Goal: Information Seeking & Learning: Learn about a topic

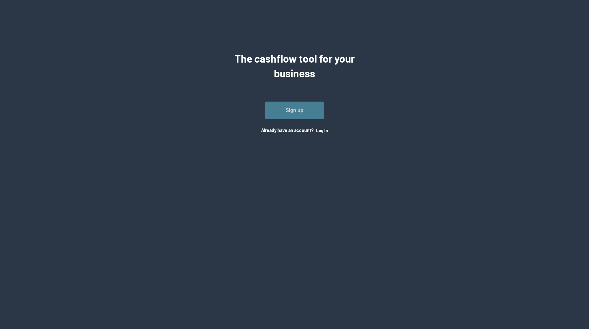
click at [285, 117] on link "Sign up" at bounding box center [294, 110] width 59 height 18
click at [326, 132] on button "Log In" at bounding box center [322, 130] width 12 height 5
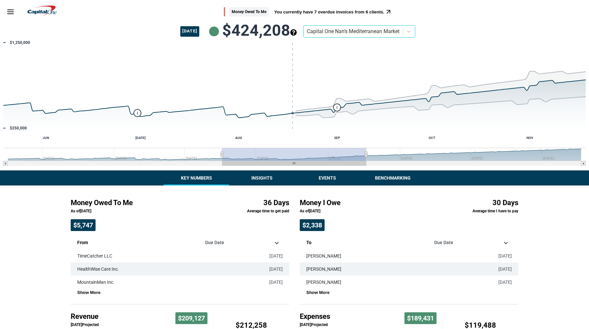
click at [254, 178] on button "Insights" at bounding box center [261, 177] width 65 height 15
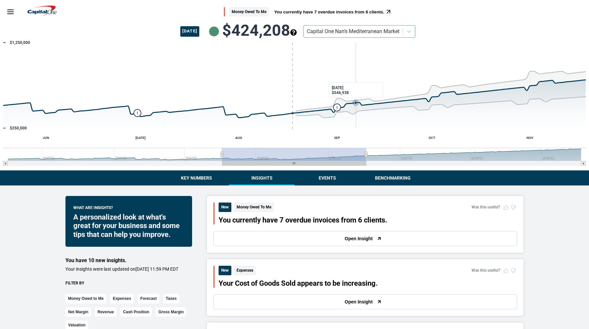
click at [355, 103] on icon "Sunday, Sep 7, 04:00, 546,938.3260655322. Past/Projected Data." at bounding box center [355, 102] width 3 height 3
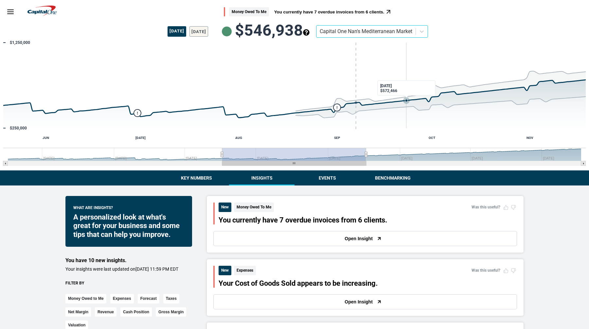
click at [406, 95] on rect "Interactive chart" at bounding box center [294, 104] width 589 height 131
click at [375, 97] on rect "Interactive chart" at bounding box center [294, 104] width 589 height 131
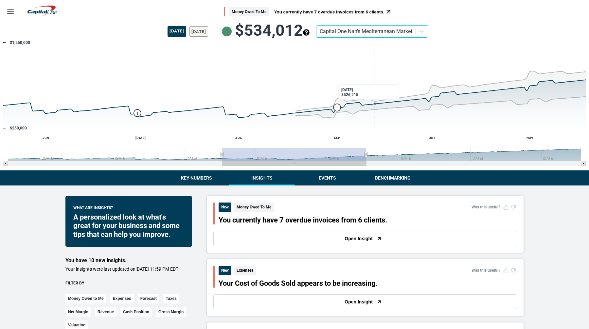
click at [334, 176] on button "Events" at bounding box center [326, 177] width 65 height 15
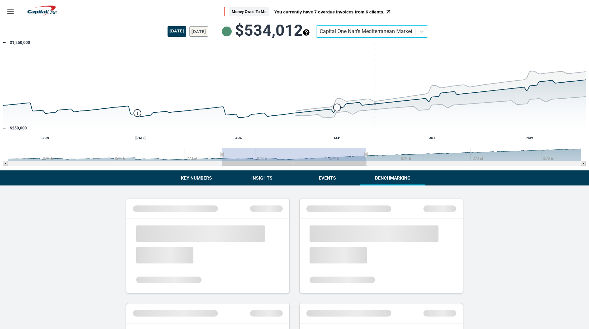
click at [402, 174] on button "Benchmarking" at bounding box center [392, 177] width 65 height 15
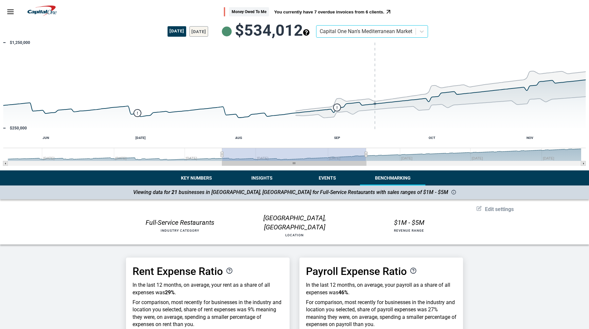
click at [186, 180] on button "Key Numbers" at bounding box center [196, 177] width 65 height 15
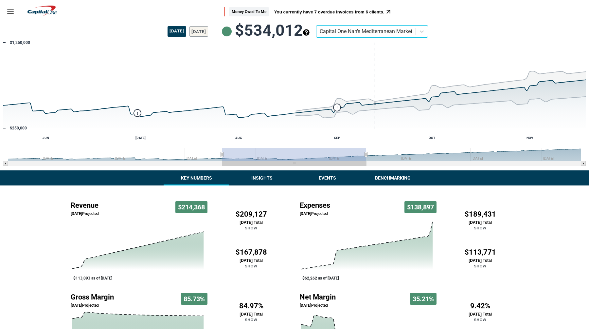
click at [9, 10] on icon "Menu" at bounding box center [11, 12] width 8 height 8
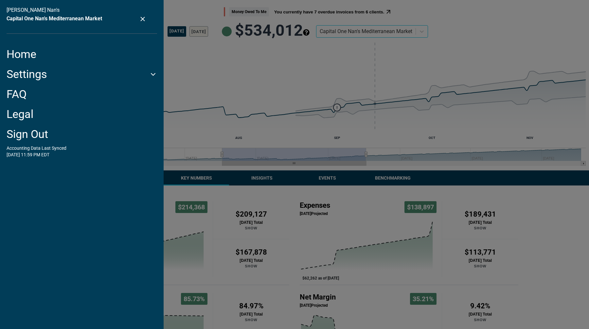
click at [141, 23] on div "[PERSON_NAME] Nan's Capital One Nan's Mediterranean Market" at bounding box center [82, 20] width 151 height 27
click at [140, 20] on icon "close settings menu" at bounding box center [142, 18] width 7 height 7
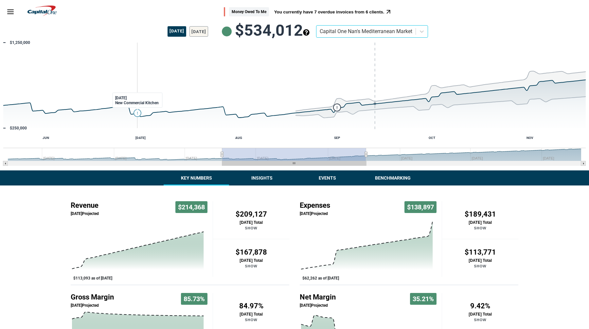
click at [137, 113] on text "!" at bounding box center [137, 113] width 1 height 5
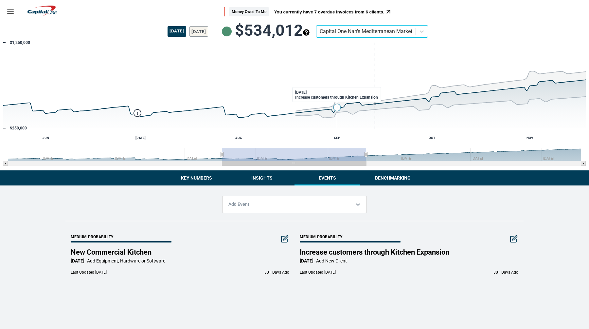
click at [336, 107] on icon "Monday, Sep 1, 04:00, 486,757.45208767516. flags." at bounding box center [336, 107] width 7 height 7
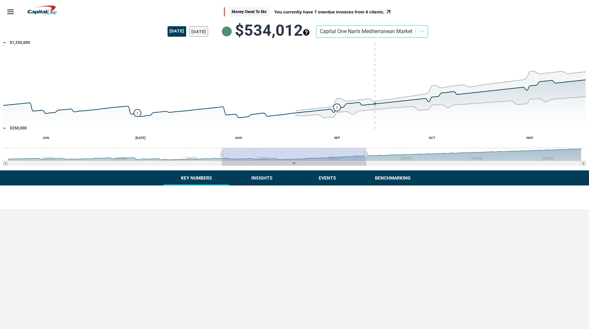
click at [189, 180] on button "Key Numbers" at bounding box center [196, 177] width 65 height 15
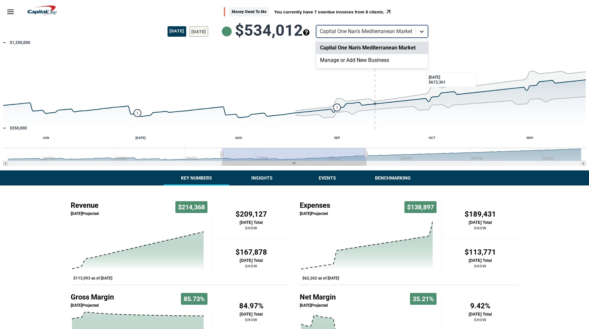
click at [428, 32] on div at bounding box center [422, 32] width 12 height 12
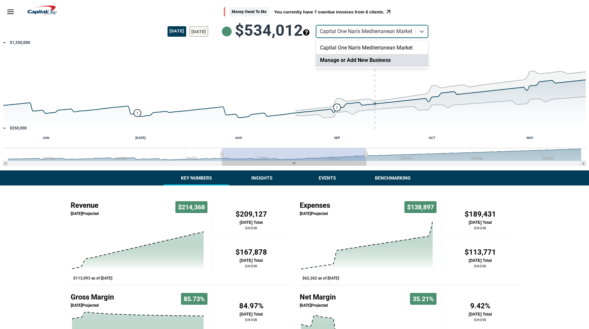
click at [422, 60] on div "Manage or Add New Business" at bounding box center [372, 60] width 112 height 12
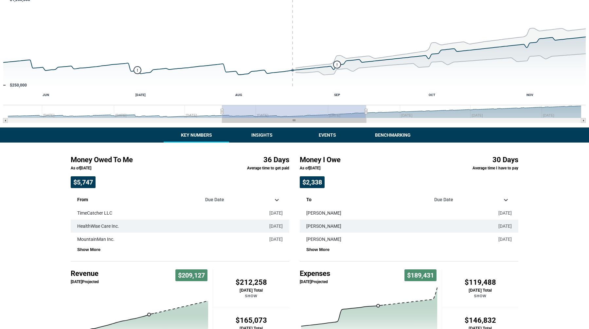
scroll to position [39, 0]
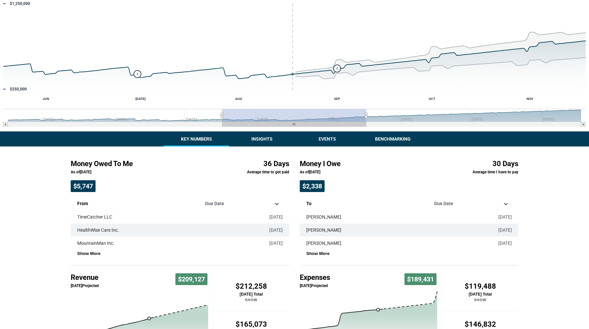
click at [260, 136] on div "Money Owed To Me You currently have 7 overdue invoices from 6 clients. [DATE] $…" at bounding box center [294, 204] width 589 height 487
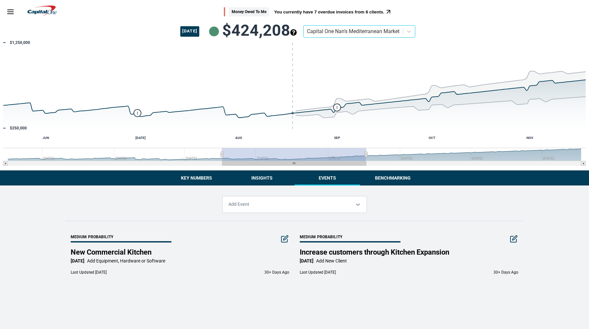
click at [324, 182] on button "Events" at bounding box center [326, 177] width 65 height 15
click at [275, 176] on button "Insights" at bounding box center [261, 177] width 65 height 15
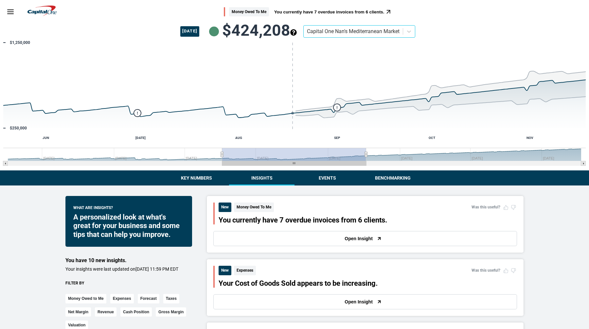
click at [191, 176] on button "Key Numbers" at bounding box center [196, 177] width 65 height 15
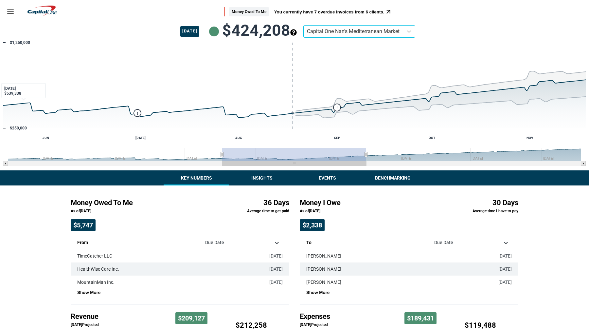
click at [9, 13] on icon "Menu" at bounding box center [11, 12] width 8 height 8
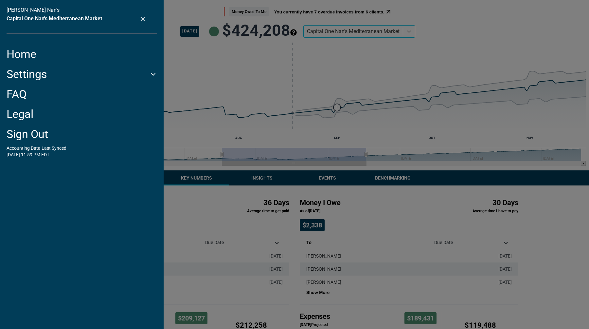
click at [19, 50] on link "Home" at bounding box center [82, 53] width 151 height 13
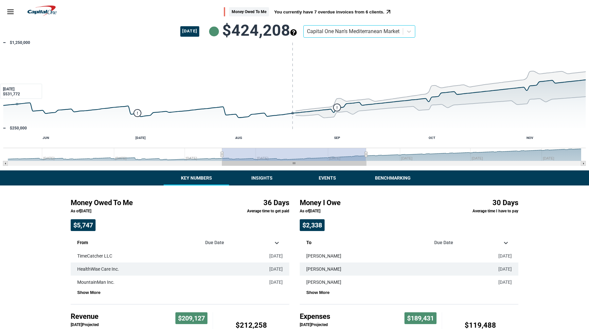
click at [10, 14] on line "Menu" at bounding box center [11, 14] width 6 height 0
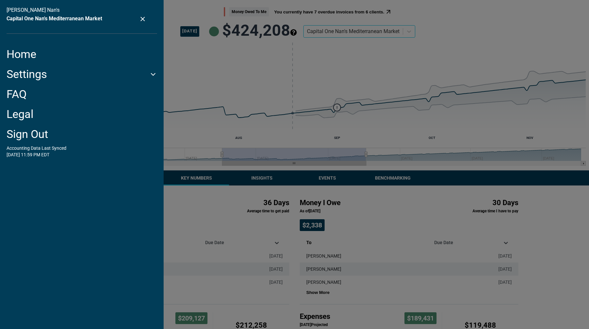
click at [20, 71] on button "Settings" at bounding box center [82, 73] width 151 height 13
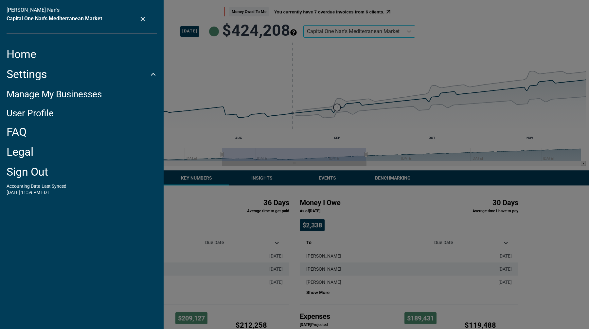
click at [29, 97] on link "Manage My Businesses" at bounding box center [54, 94] width 95 height 11
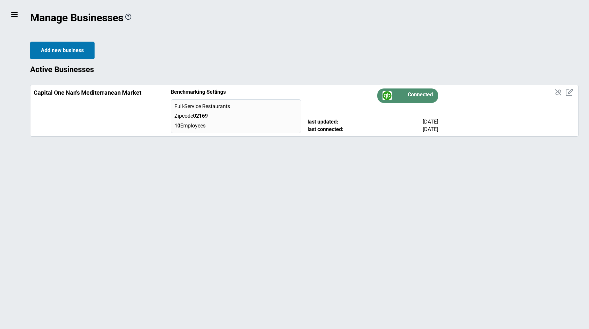
click at [13, 12] on line at bounding box center [14, 12] width 6 height 0
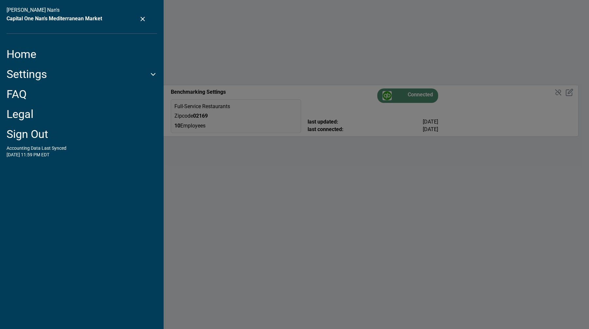
click at [31, 75] on button "Settings" at bounding box center [82, 73] width 151 height 13
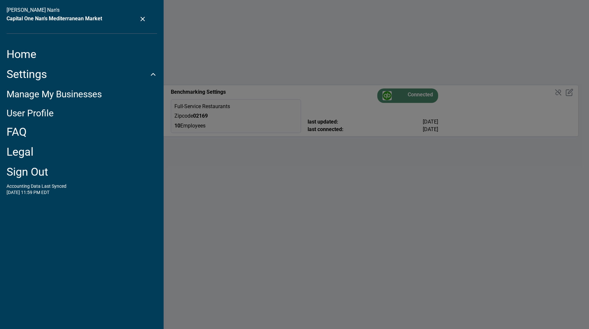
click at [30, 109] on link "User Profile" at bounding box center [30, 113] width 47 height 11
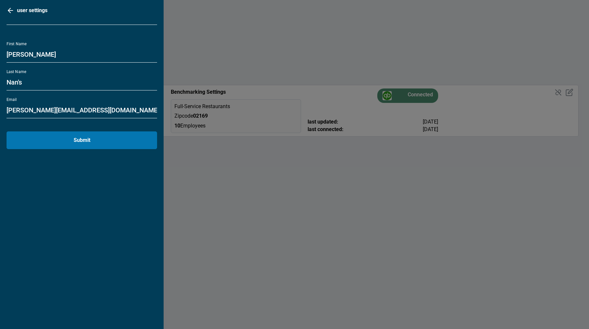
click at [9, 10] on polyline "go back" at bounding box center [9, 10] width 2 height 5
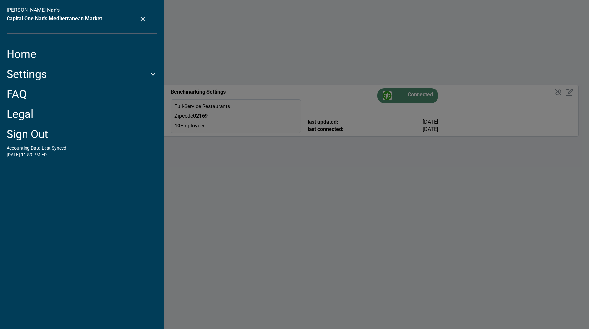
click at [25, 112] on link "Legal" at bounding box center [82, 113] width 151 height 13
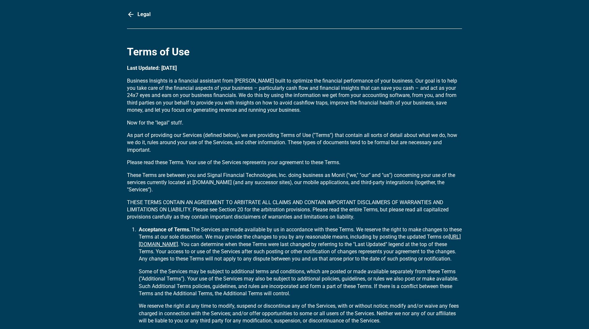
click at [137, 13] on div "Legal" at bounding box center [294, 14] width 335 height 8
click at [130, 12] on icon "go back" at bounding box center [131, 14] width 8 height 8
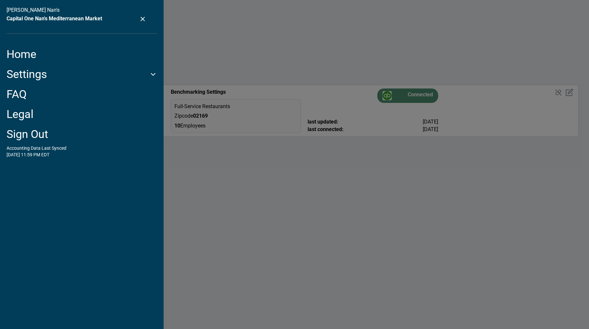
click at [142, 20] on icon "close settings menu" at bounding box center [142, 18] width 7 height 7
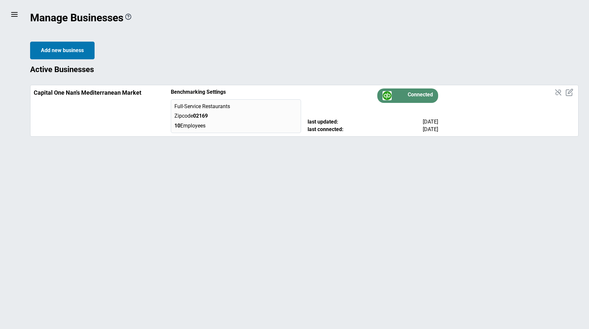
click at [14, 15] on icon "menu" at bounding box center [14, 14] width 8 height 8
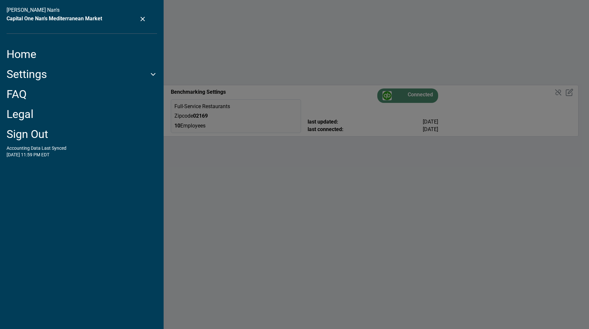
click at [27, 60] on link "Home" at bounding box center [82, 53] width 151 height 13
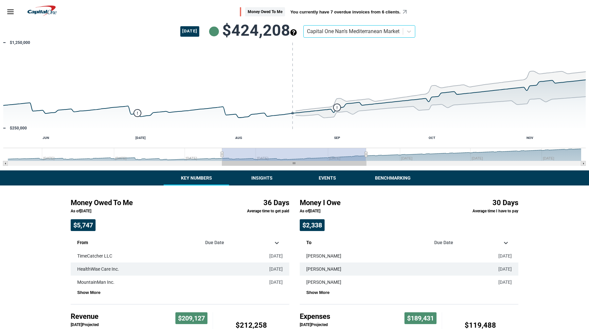
click at [407, 12] on icon "open promoted insight" at bounding box center [404, 11] width 7 height 7
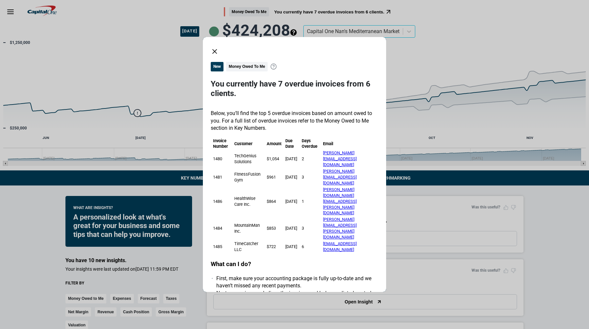
click at [216, 51] on icon "close dialog" at bounding box center [215, 51] width 8 height 8
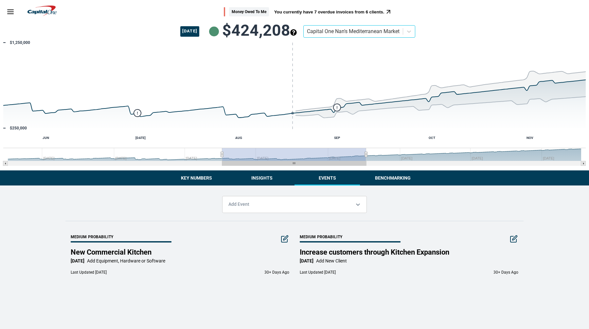
click at [322, 182] on button "Events" at bounding box center [326, 177] width 65 height 15
